Goal: Navigation & Orientation: Find specific page/section

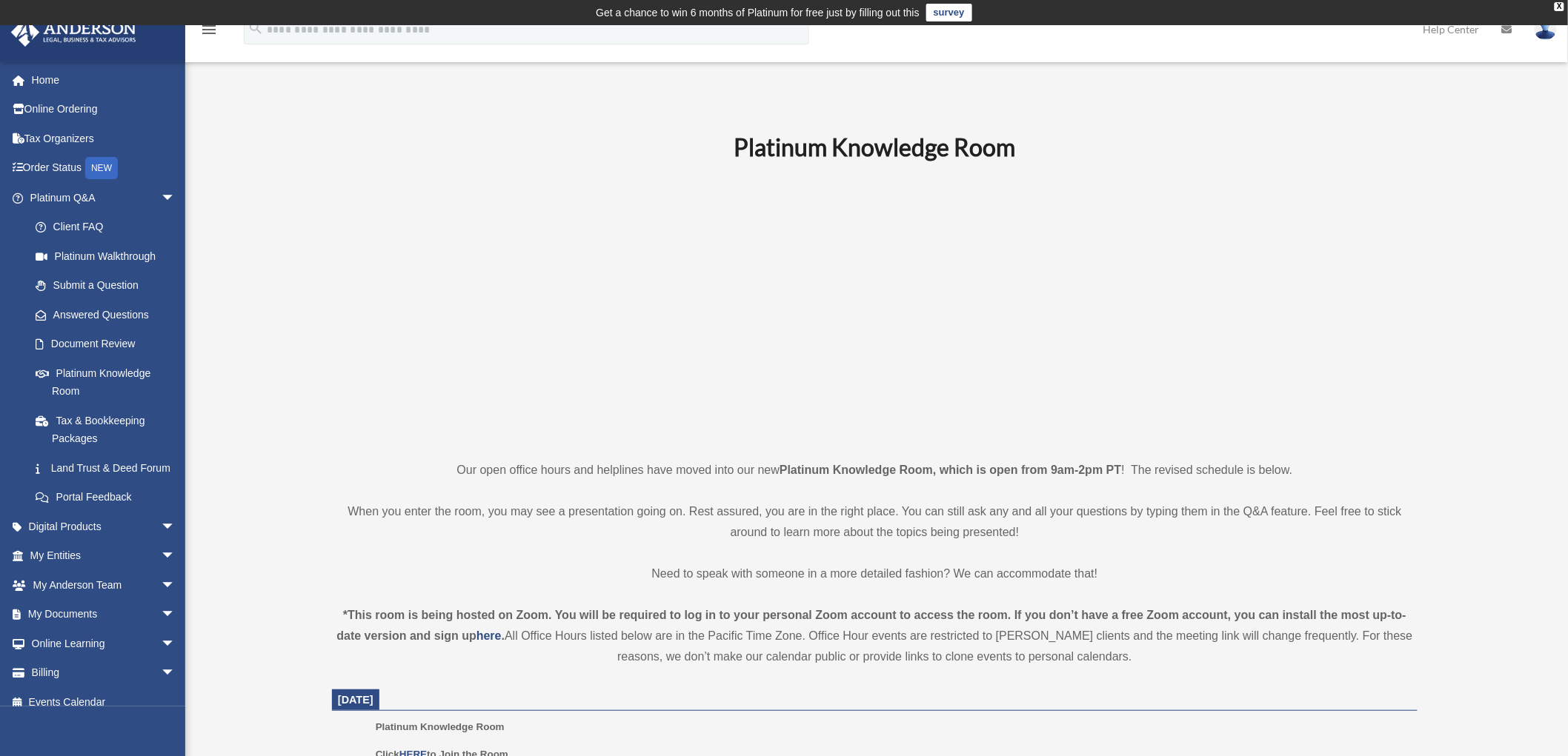
click at [387, 248] on p at bounding box center [874, 310] width 1085 height 257
click at [164, 194] on span "arrow_drop_down" at bounding box center [176, 198] width 30 height 30
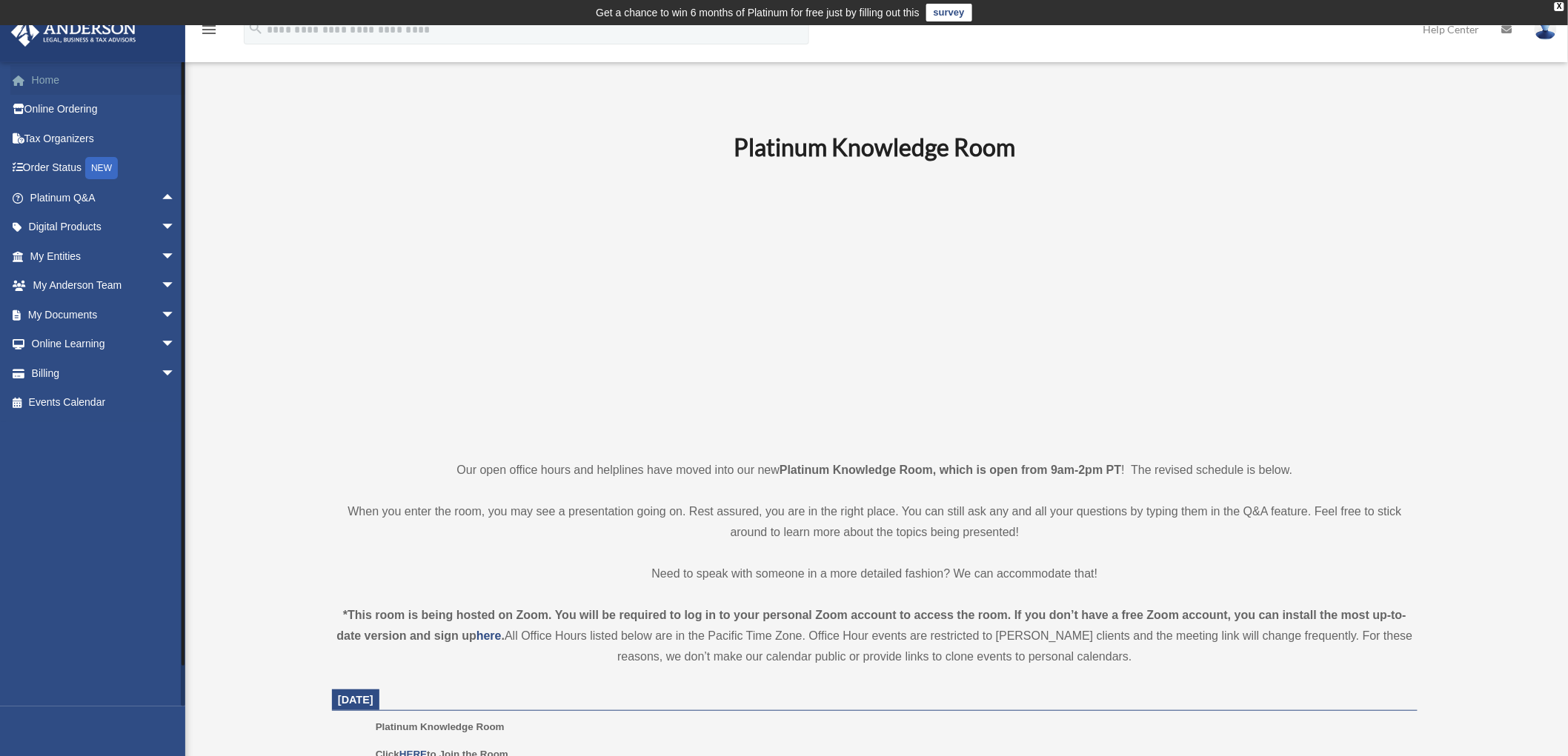
click at [41, 72] on link "Home" at bounding box center [104, 80] width 187 height 30
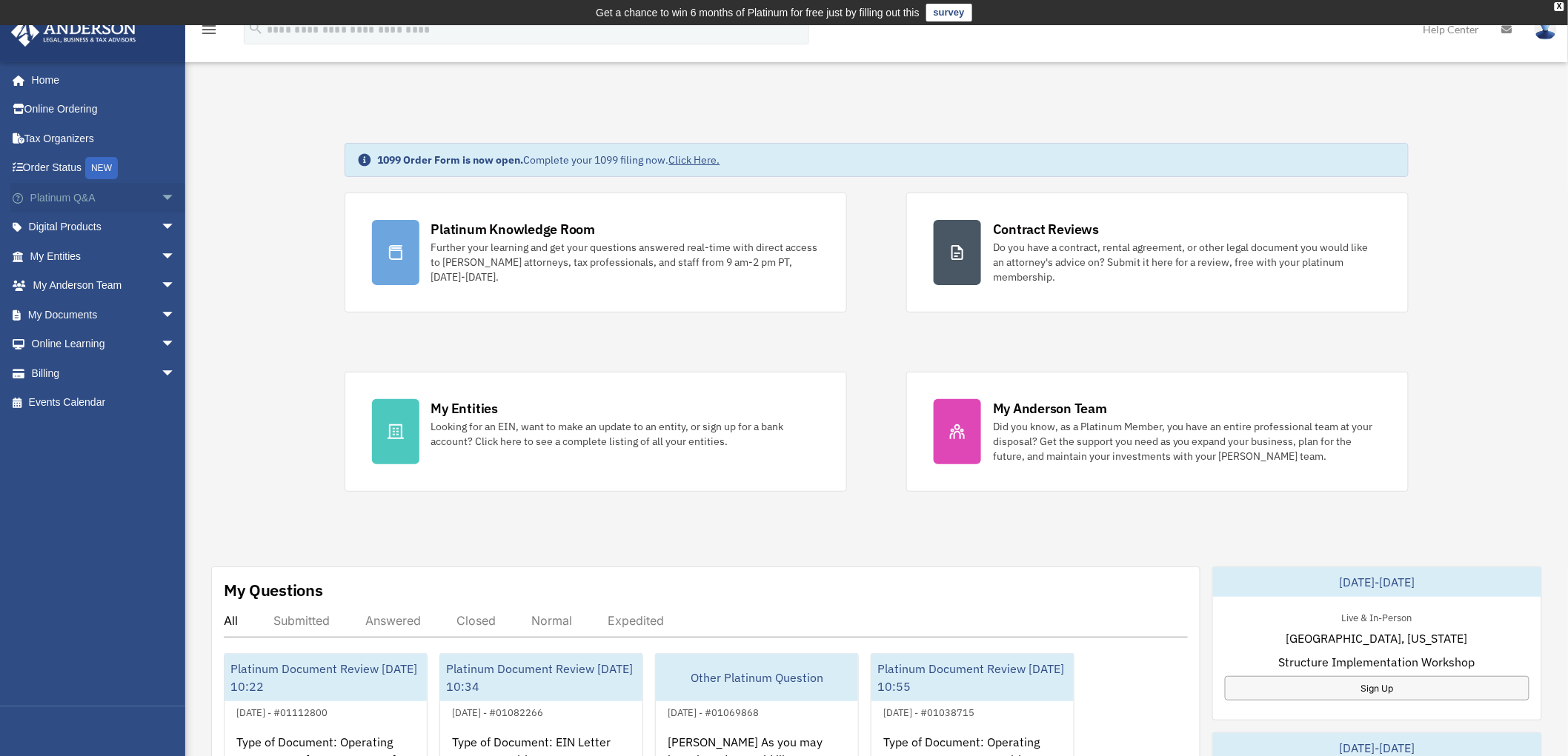
click at [161, 187] on span "arrow_drop_down" at bounding box center [176, 198] width 30 height 30
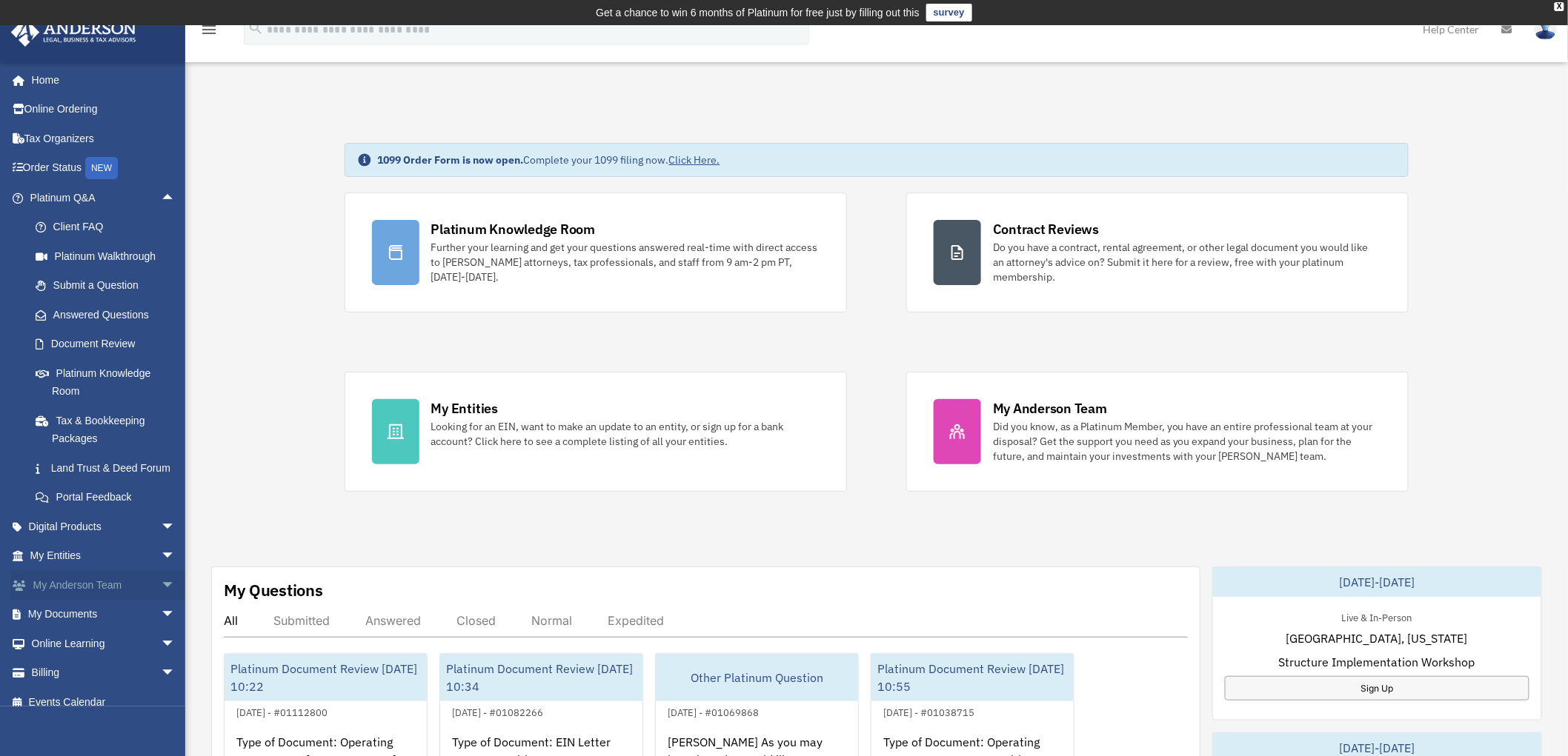
click at [161, 600] on span "arrow_drop_down" at bounding box center [176, 585] width 30 height 30
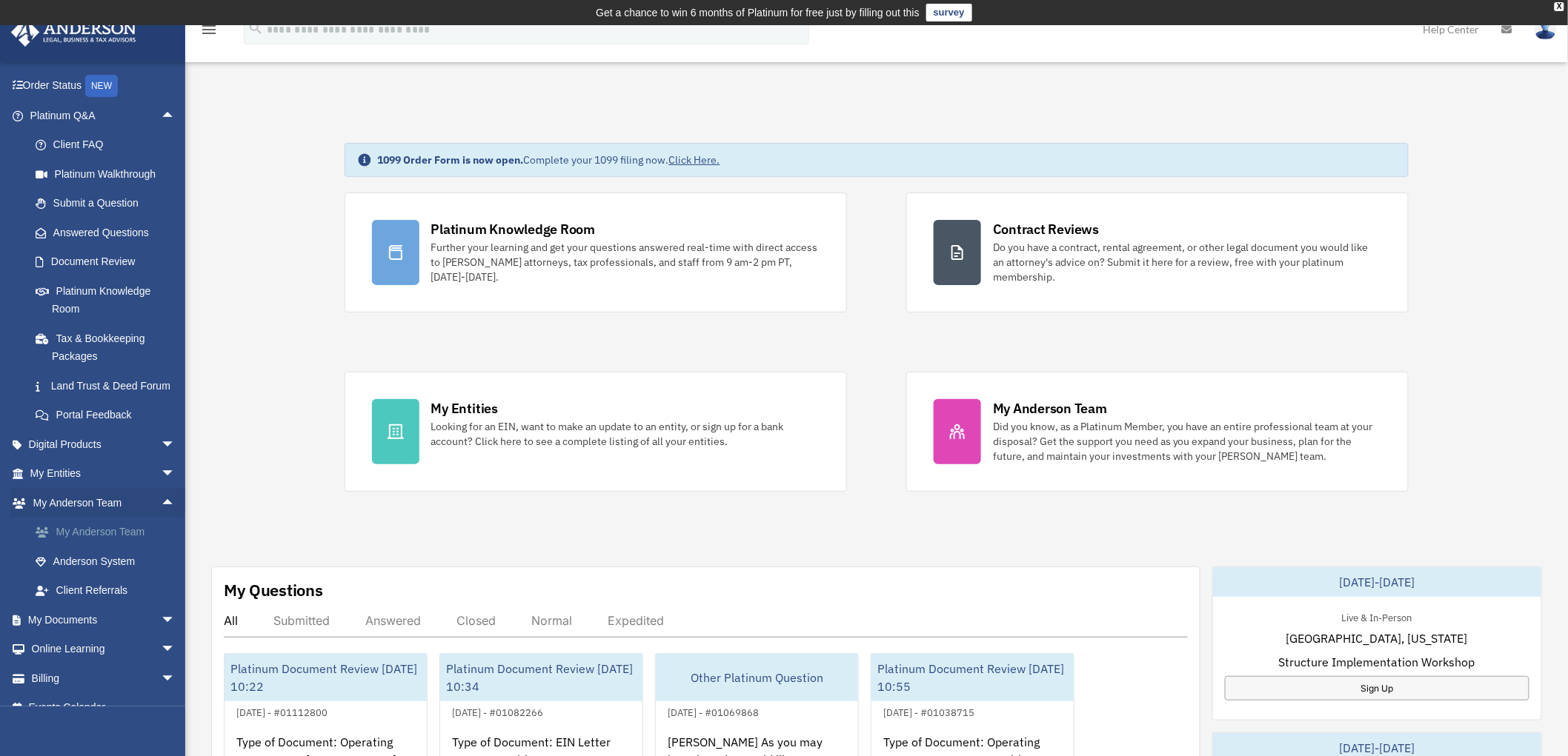
click at [102, 546] on link "My Anderson Team" at bounding box center [109, 533] width 177 height 30
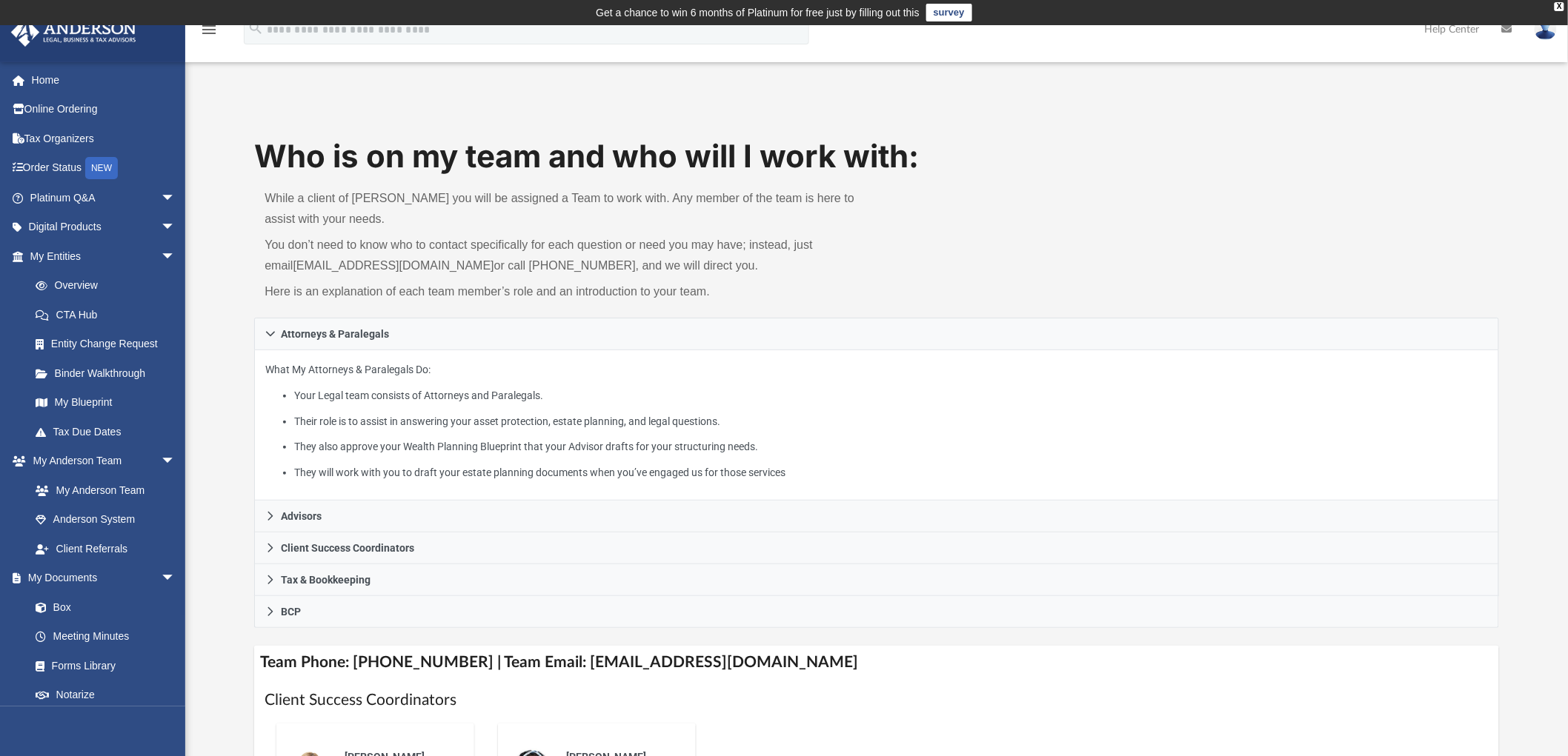
click at [410, 225] on p "While a client of Anderson you will be assigned a Team to work with. Any member…" at bounding box center [565, 208] width 602 height 42
click at [161, 195] on span "arrow_drop_down" at bounding box center [176, 198] width 30 height 30
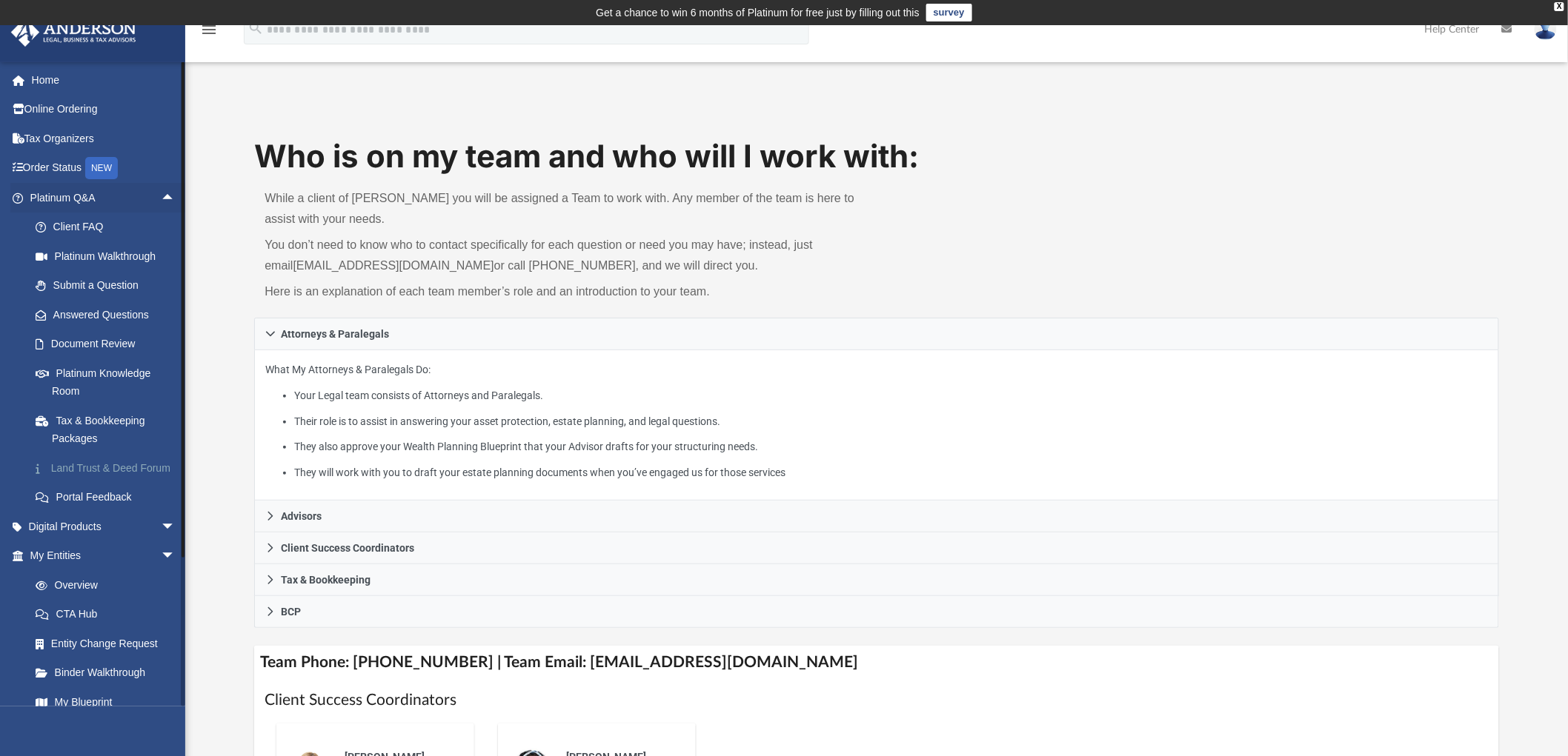
click at [75, 470] on link "Land Trust & Deed Forum" at bounding box center [109, 468] width 177 height 30
